Goal: Find specific page/section: Find specific page/section

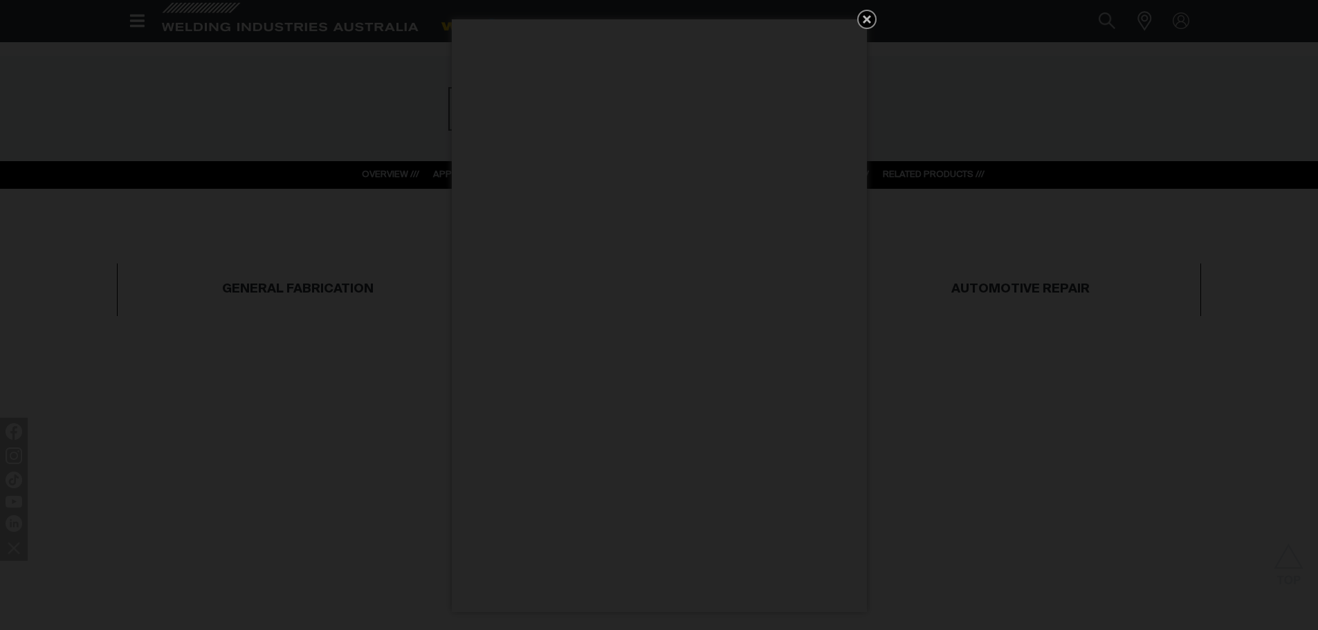
click at [871, 19] on icon "Get 5 WIA Welding Guides Free!" at bounding box center [867, 19] width 17 height 17
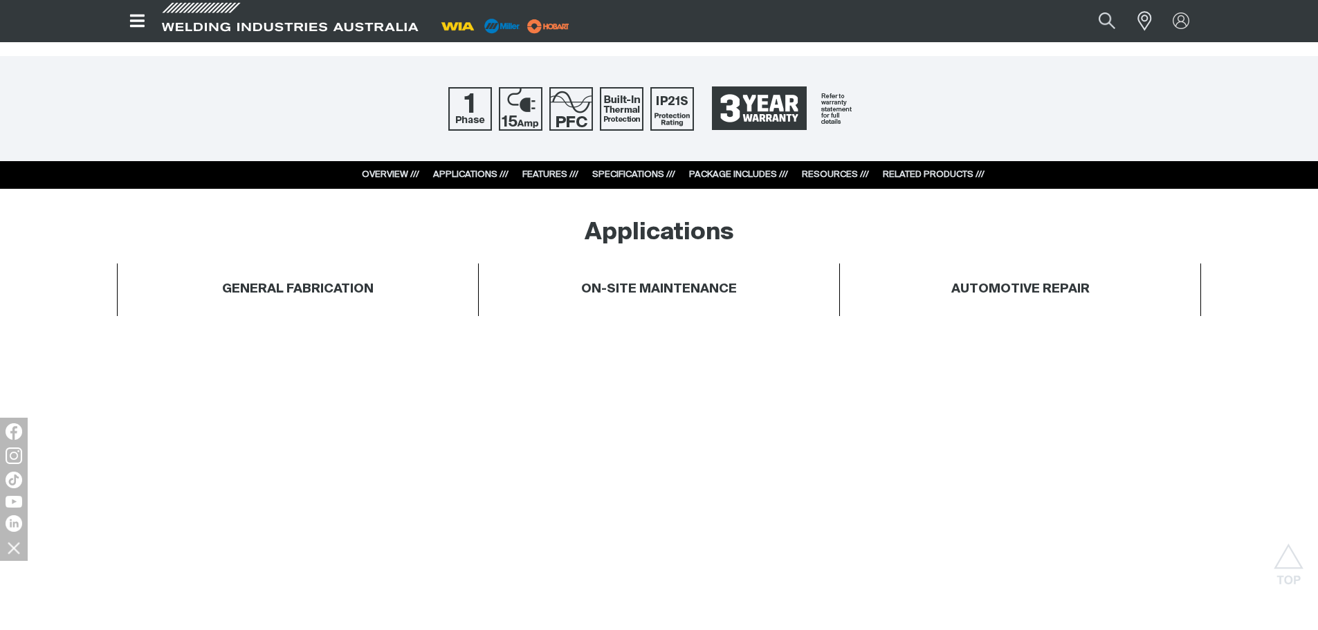
click at [951, 176] on link "RELATED PRODUCTS ///" at bounding box center [934, 174] width 102 height 9
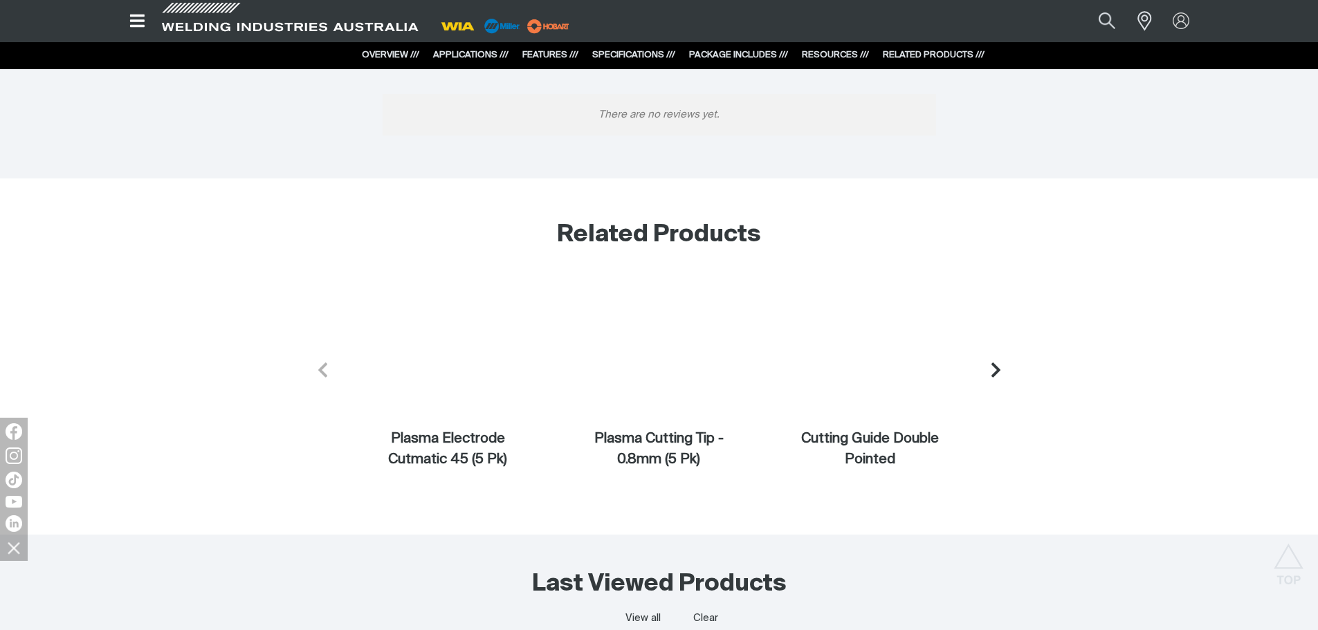
scroll to position [5123, 0]
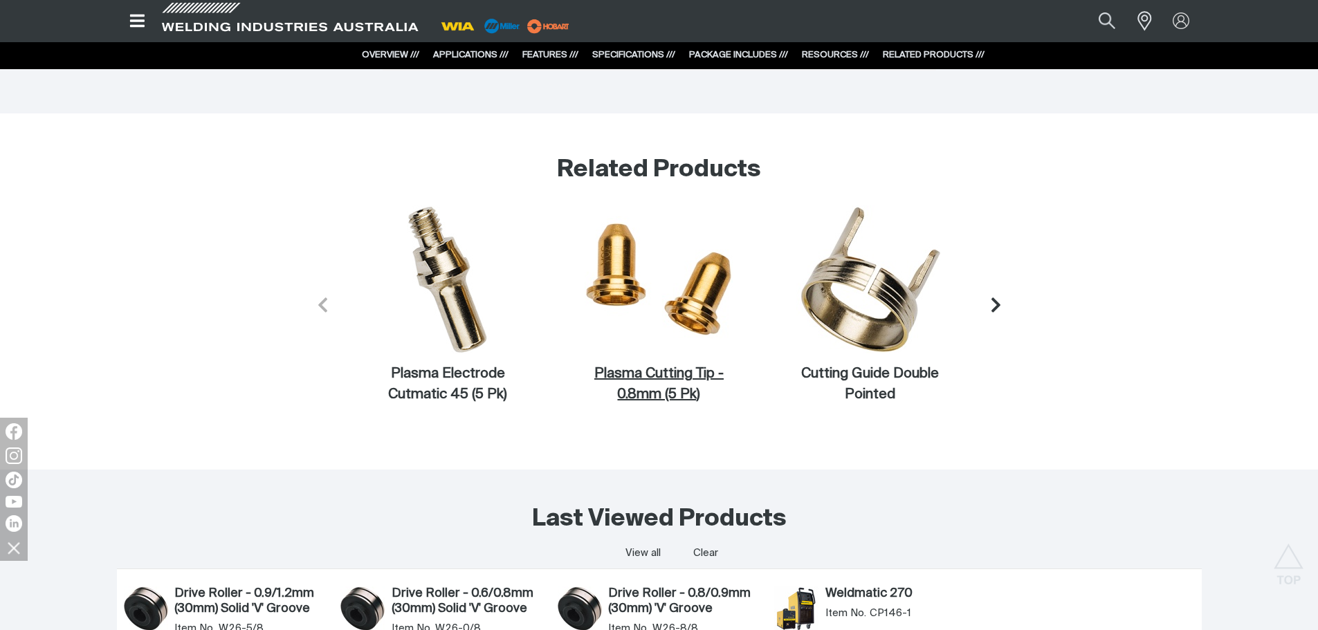
click at [690, 289] on img at bounding box center [659, 279] width 148 height 148
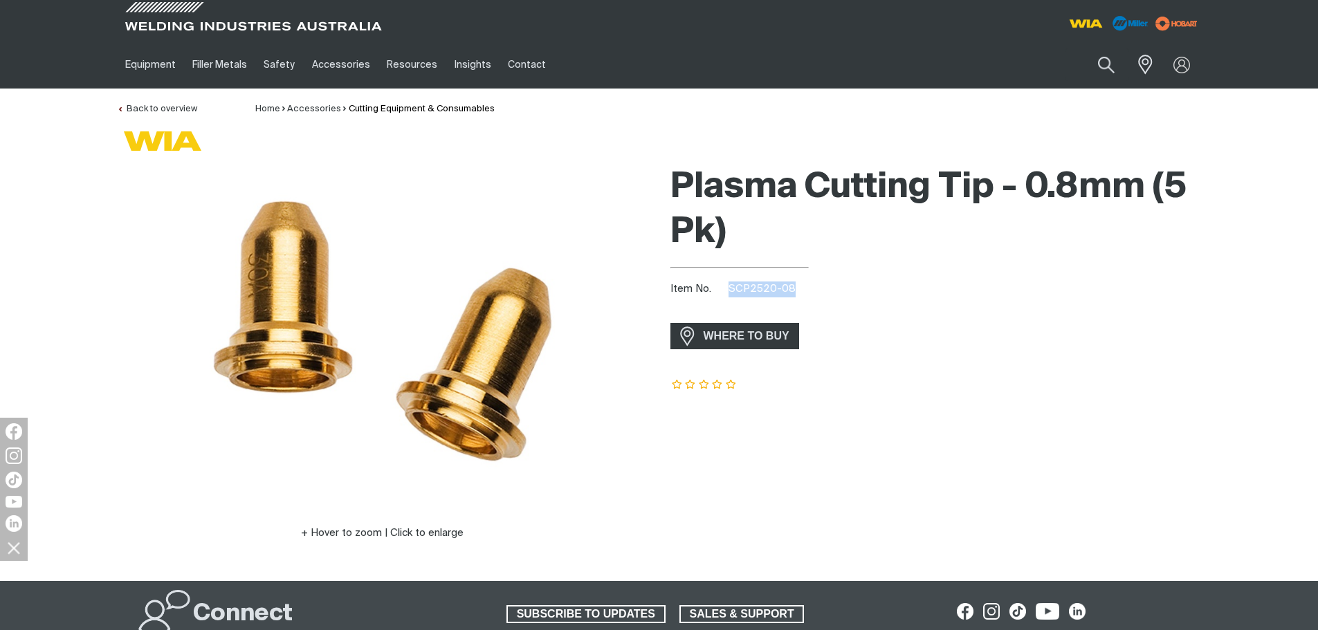
drag, startPoint x: 729, startPoint y: 286, endPoint x: 803, endPoint y: 286, distance: 74.0
click at [803, 286] on div "Item No. SCP2520-08" at bounding box center [935, 290] width 531 height 16
click at [1106, 60] on button "Search products" at bounding box center [1106, 65] width 56 height 39
click at [978, 52] on input "Search" at bounding box center [1021, 64] width 213 height 31
type input "scp2520"
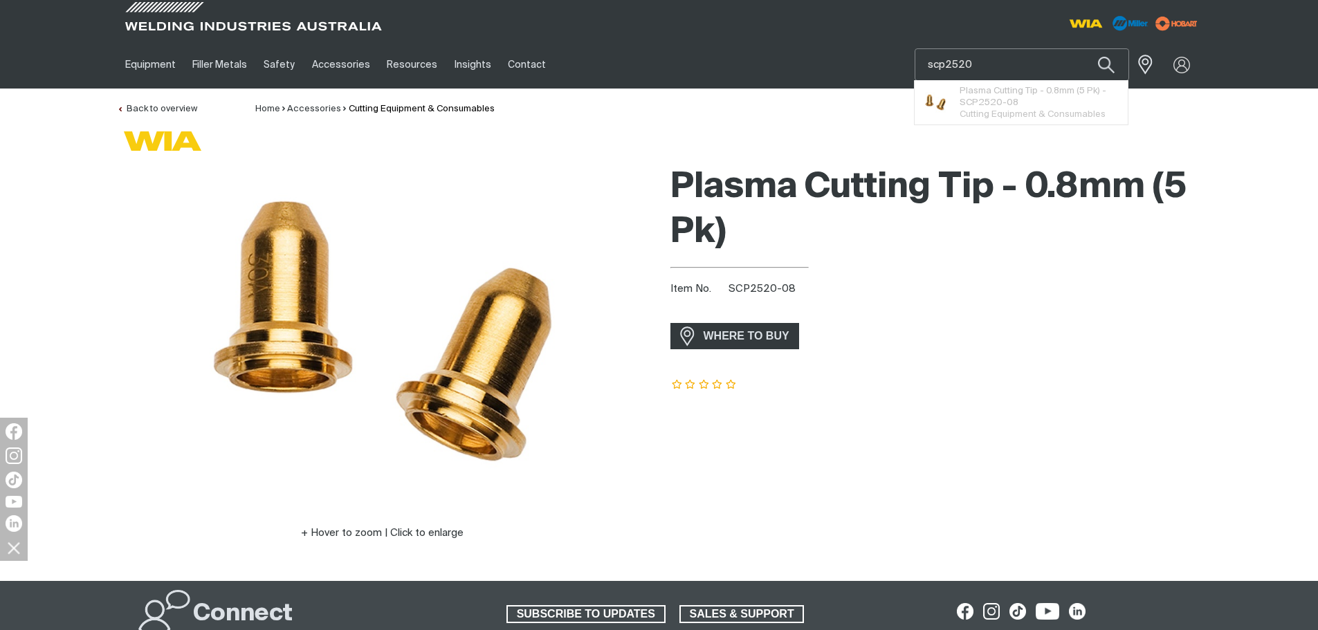
click at [1083, 48] on button "Search products" at bounding box center [1106, 64] width 47 height 33
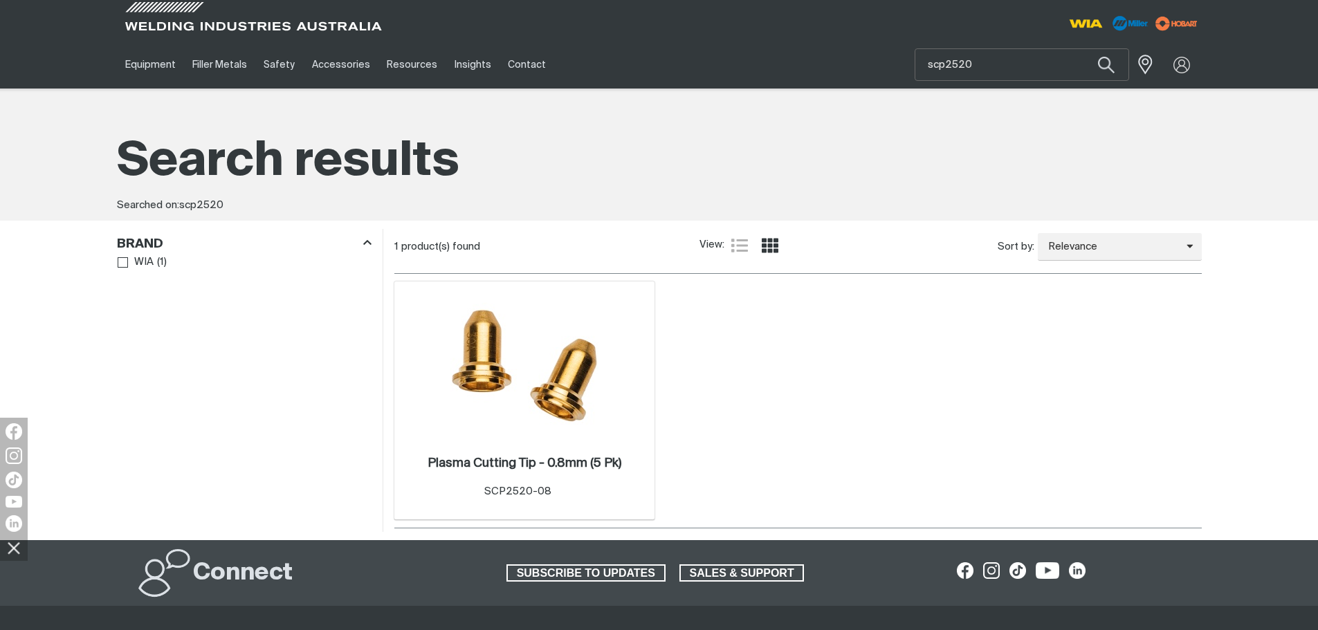
click at [484, 365] on img at bounding box center [524, 366] width 148 height 148
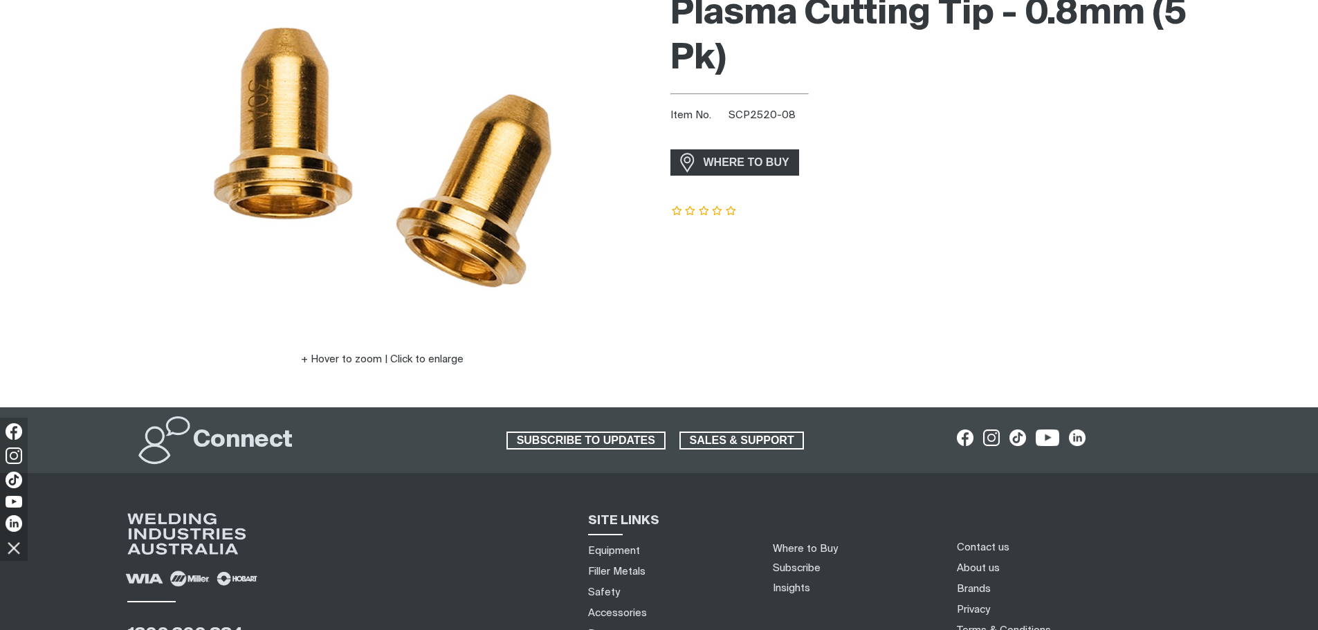
scroll to position [357, 0]
